Goal: Check status

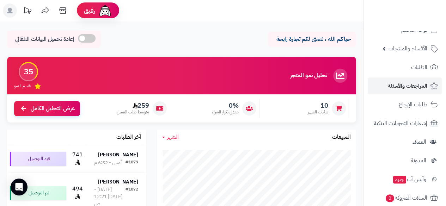
scroll to position [14, 0]
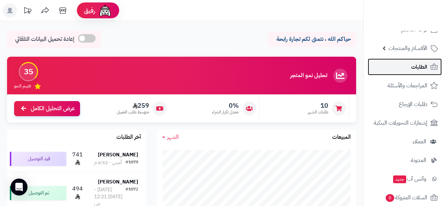
click at [409, 71] on link "الطلبات" at bounding box center [404, 66] width 74 height 17
